Goal: Task Accomplishment & Management: Use online tool/utility

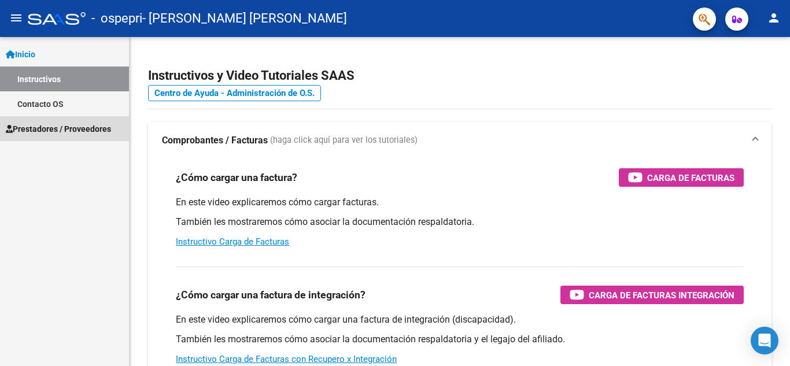
click at [58, 132] on span "Prestadores / Proveedores" at bounding box center [58, 129] width 105 height 13
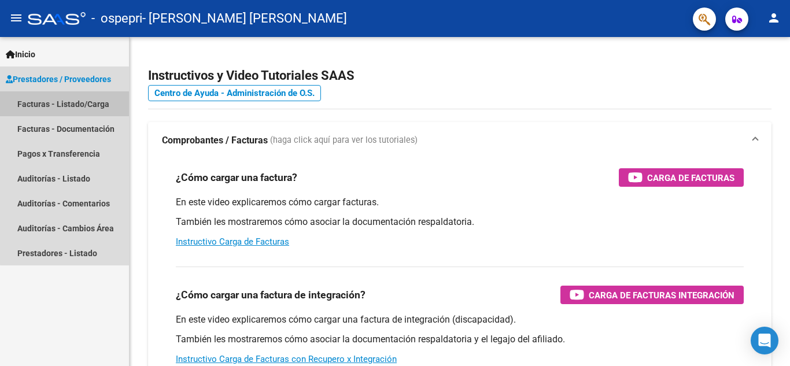
click at [82, 103] on link "Facturas - Listado/Carga" at bounding box center [64, 103] width 129 height 25
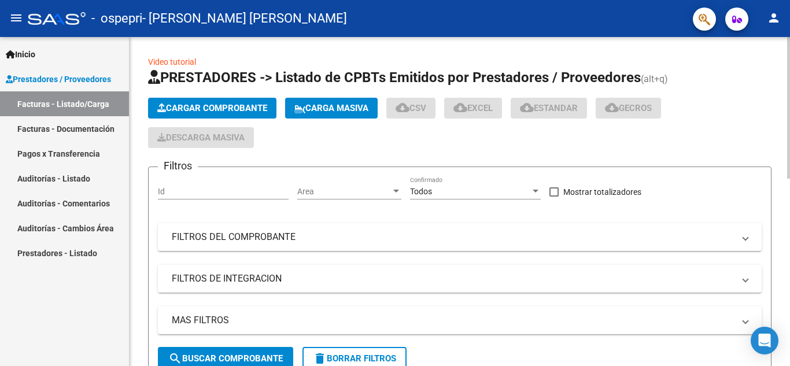
scroll to position [329, 0]
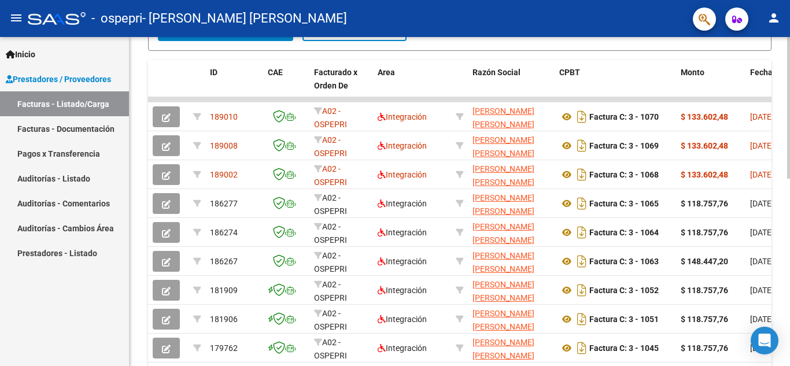
click at [781, 299] on div at bounding box center [788, 201] width 3 height 329
drag, startPoint x: 786, startPoint y: 244, endPoint x: 776, endPoint y: 337, distance: 94.2
click at [776, 337] on body "menu - ospepri - [PERSON_NAME] [PERSON_NAME] person Inicio Instructivos Contact…" at bounding box center [395, 183] width 790 height 366
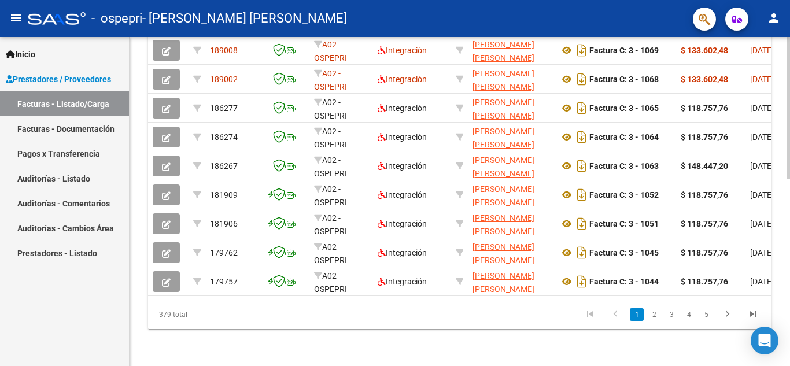
click at [781, 332] on div at bounding box center [788, 295] width 3 height 142
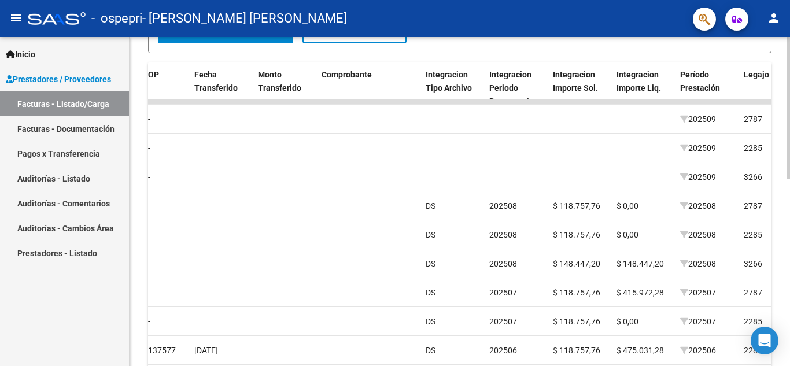
scroll to position [328, 0]
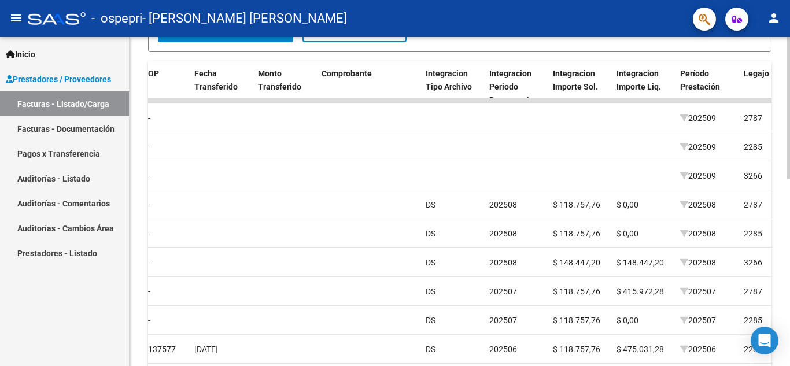
click at [781, 240] on div at bounding box center [788, 253] width 3 height 142
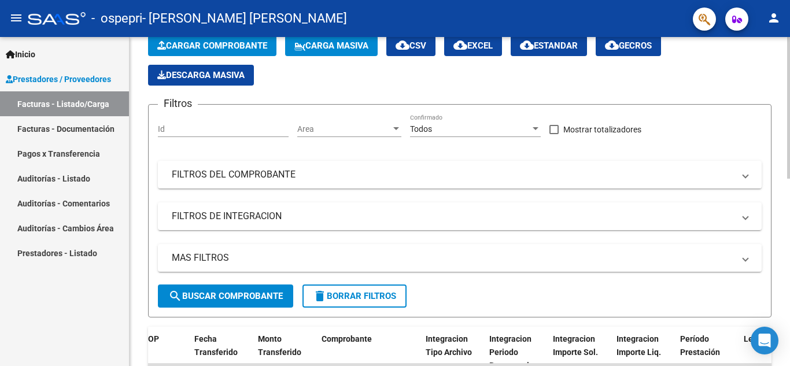
scroll to position [20, 0]
